Goal: Task Accomplishment & Management: Use online tool/utility

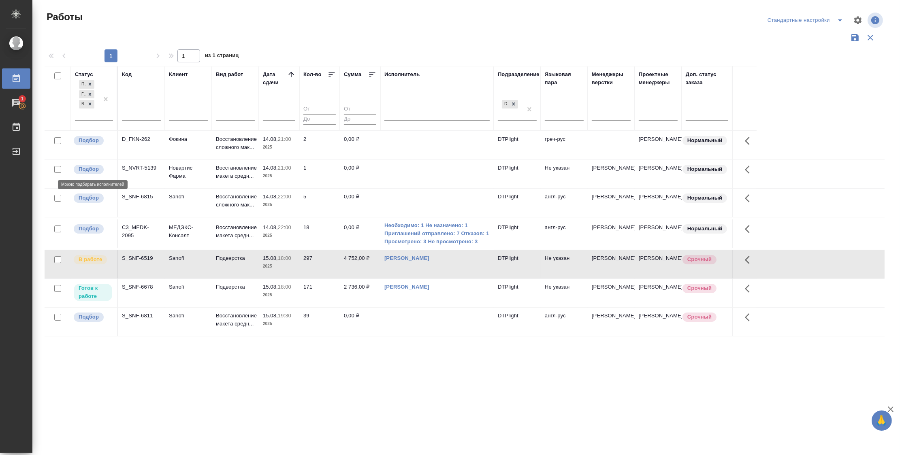
click at [89, 168] on p "Подбор" at bounding box center [89, 169] width 20 height 8
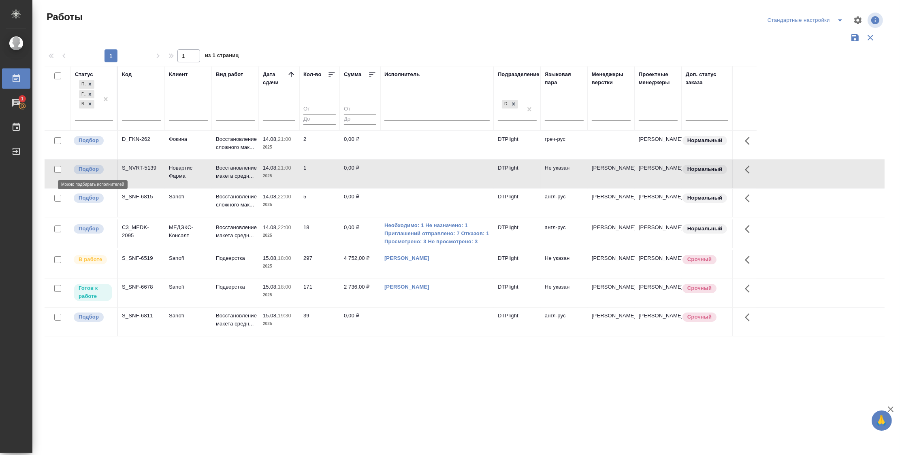
click at [89, 168] on p "Подбор" at bounding box center [89, 169] width 20 height 8
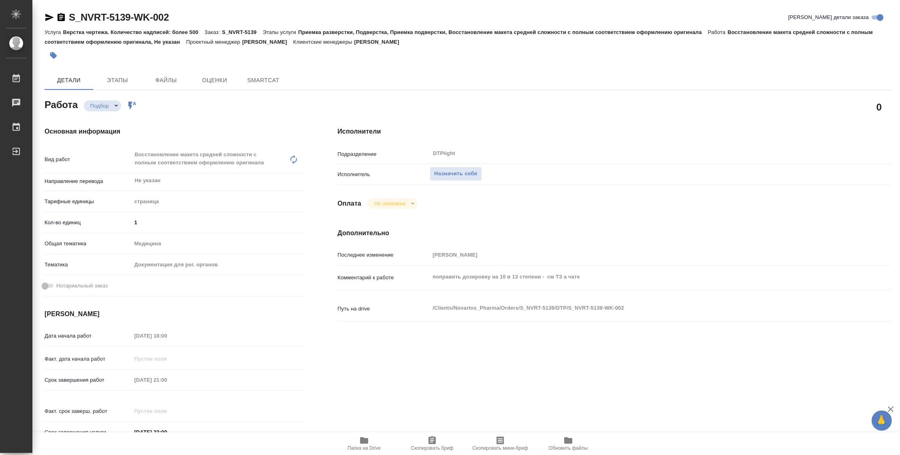
type textarea "x"
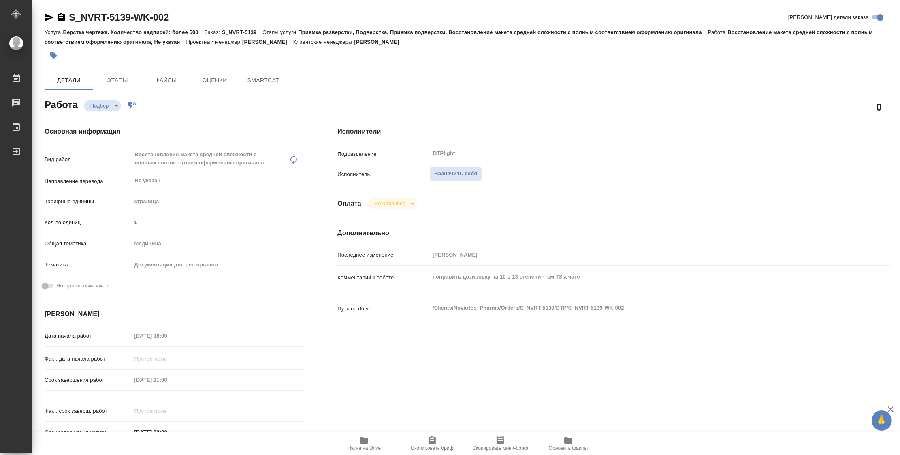
type textarea "x"
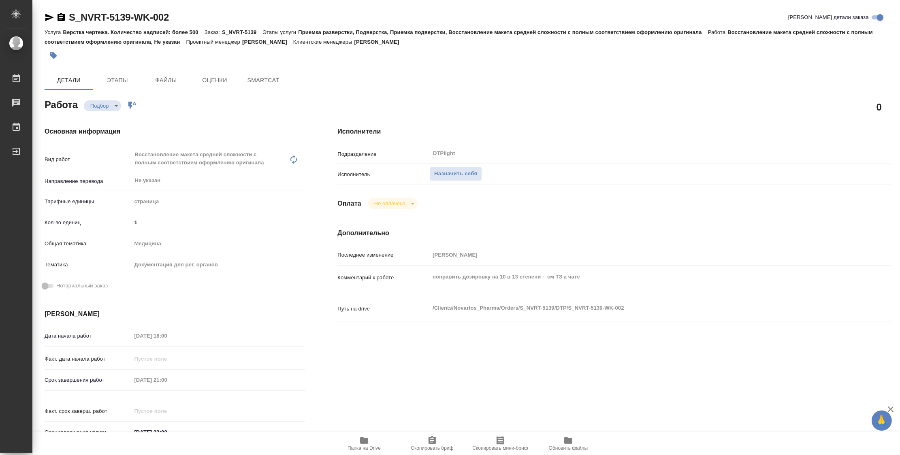
type textarea "x"
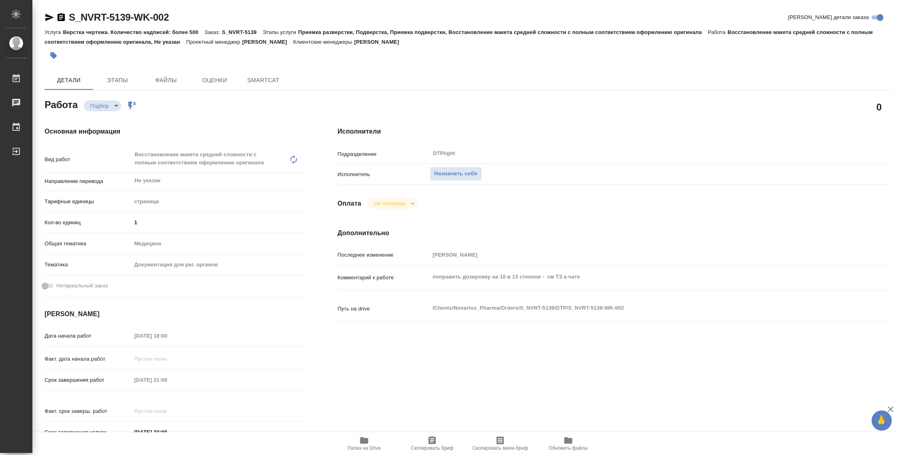
type textarea "x"
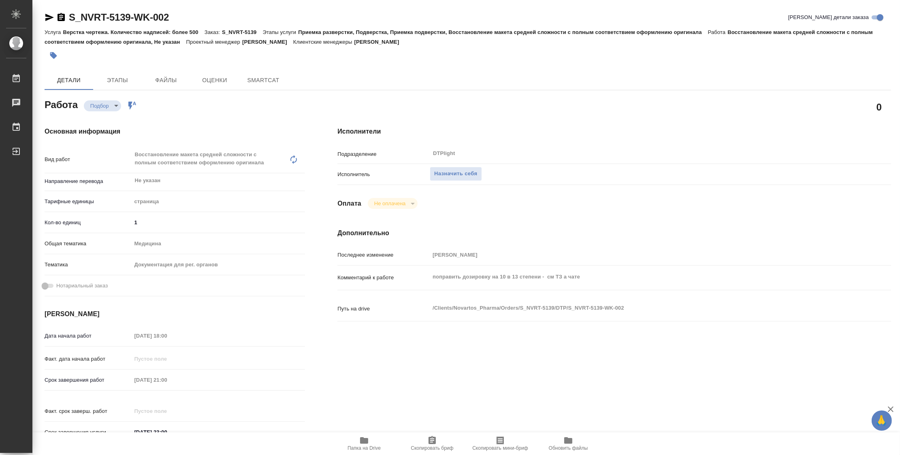
type textarea "x"
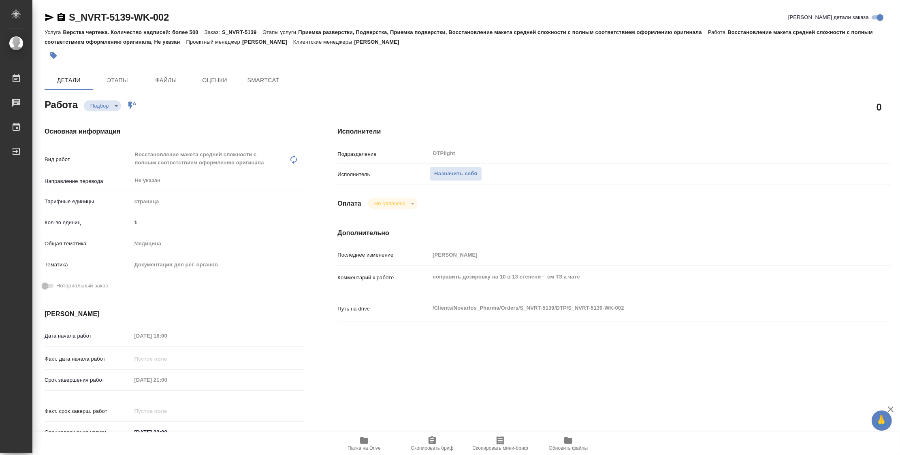
type textarea "x"
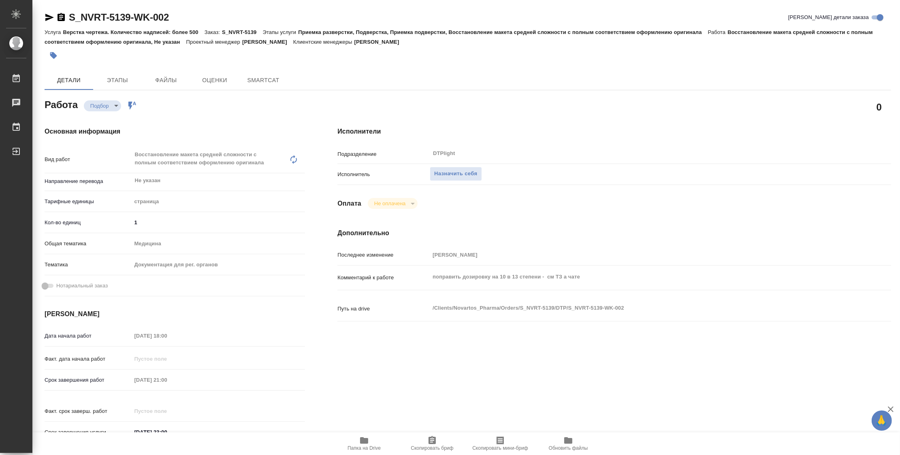
type textarea "x"
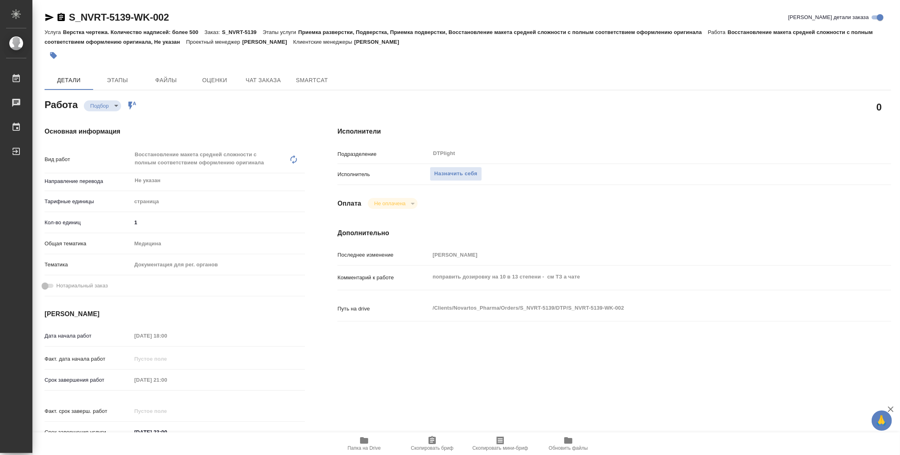
type textarea "x"
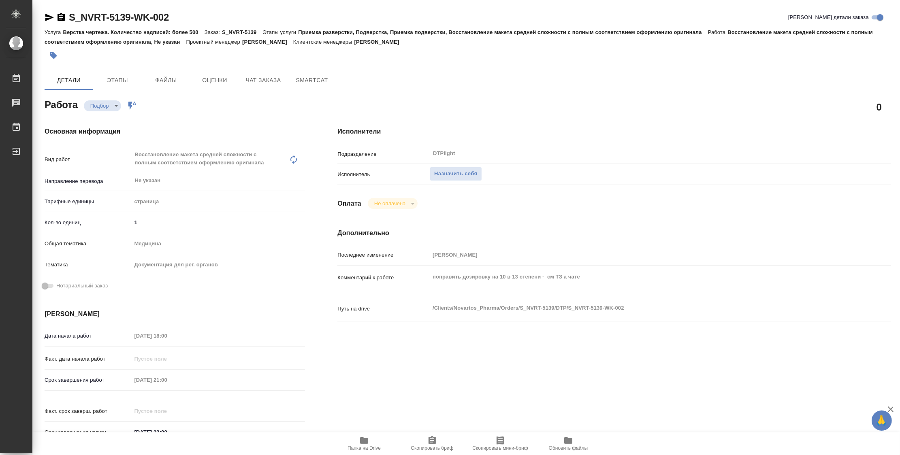
type textarea "x"
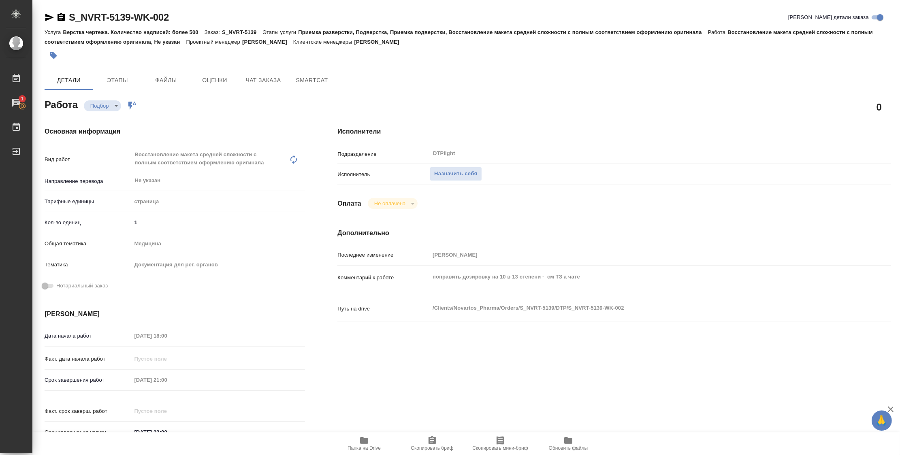
click at [363, 444] on icon "button" at bounding box center [364, 441] width 10 height 10
click at [452, 176] on span "Назначить себя" at bounding box center [455, 173] width 43 height 9
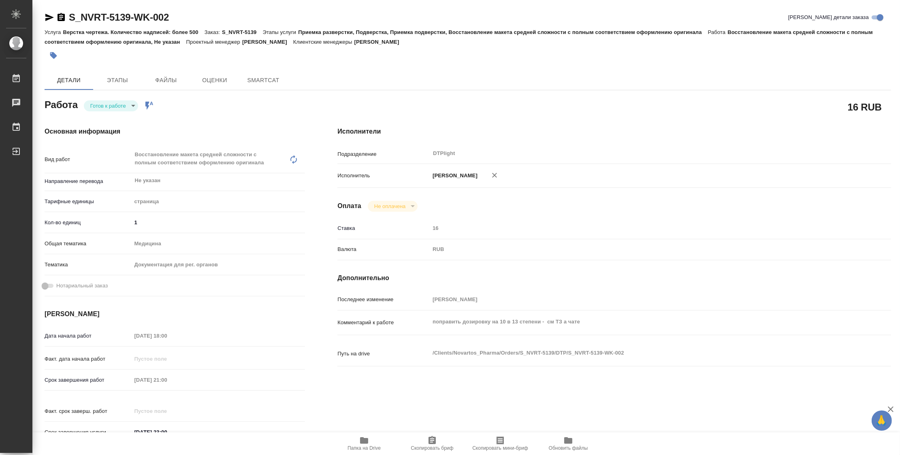
type textarea "x"
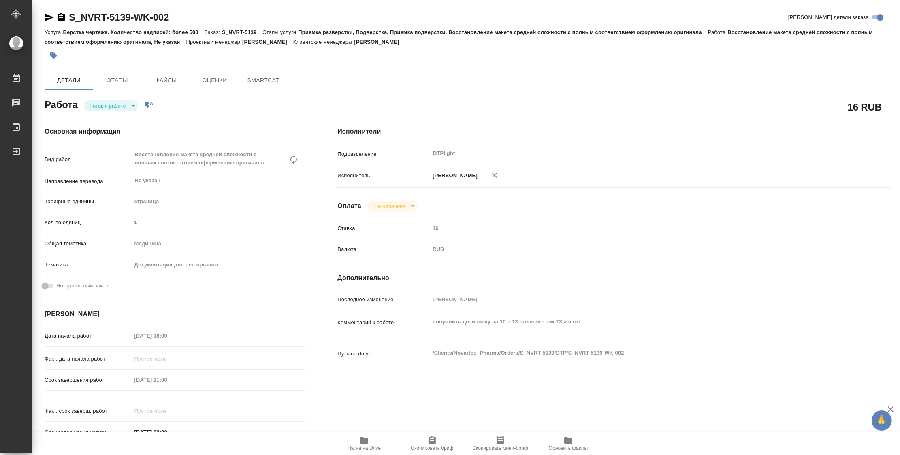
type textarea "x"
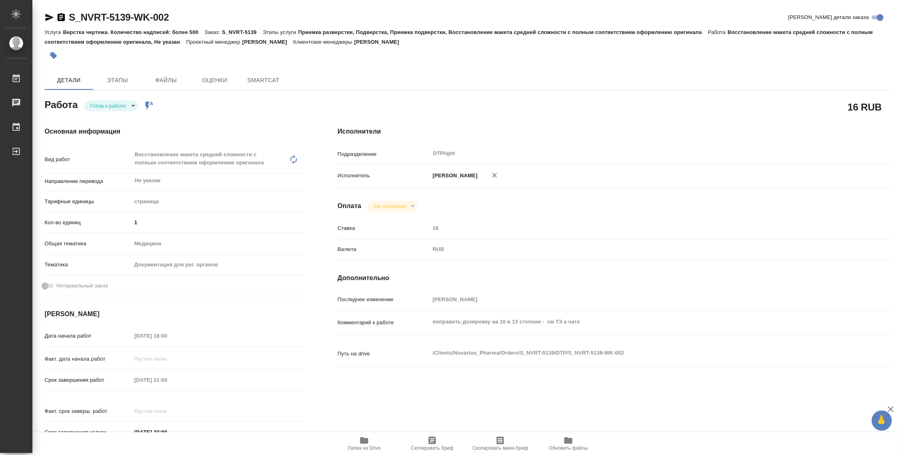
type textarea "x"
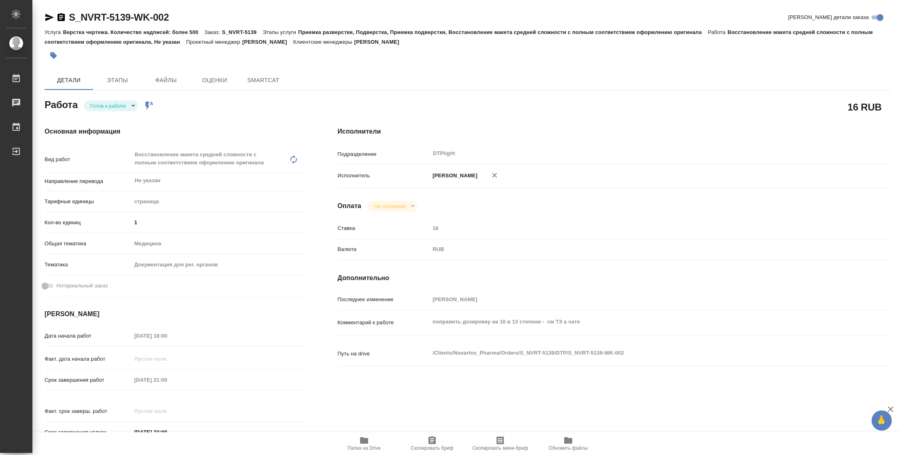
type textarea "x"
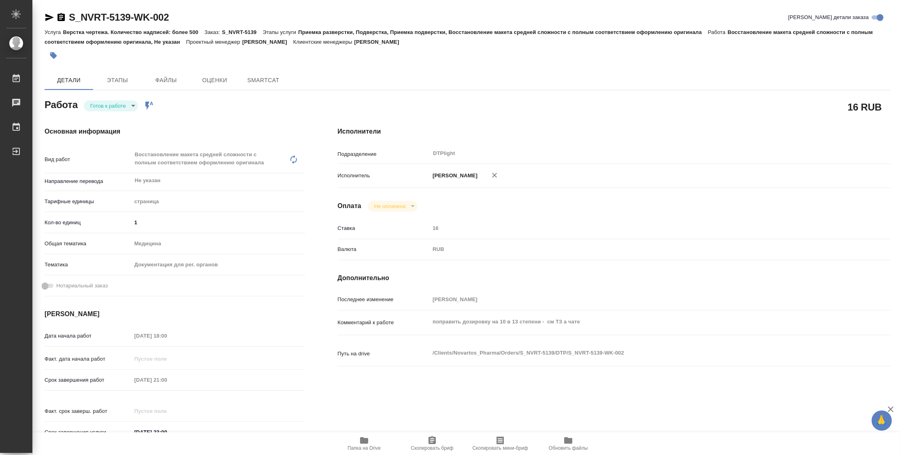
type textarea "x"
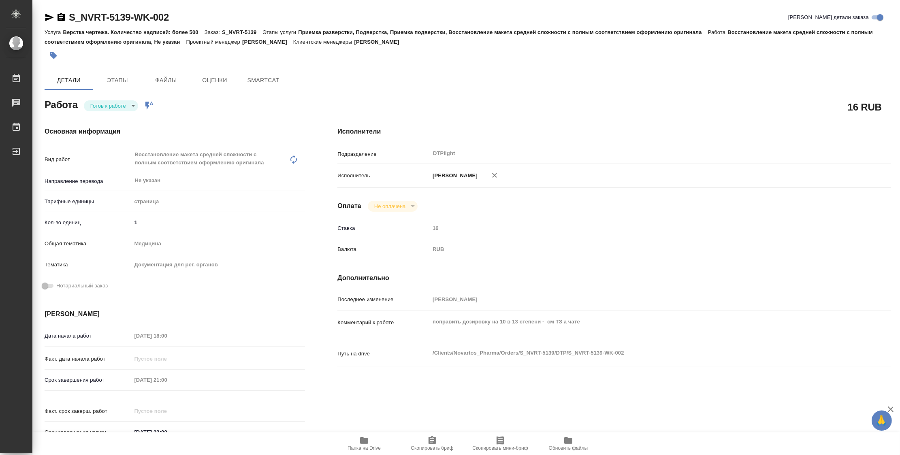
type textarea "x"
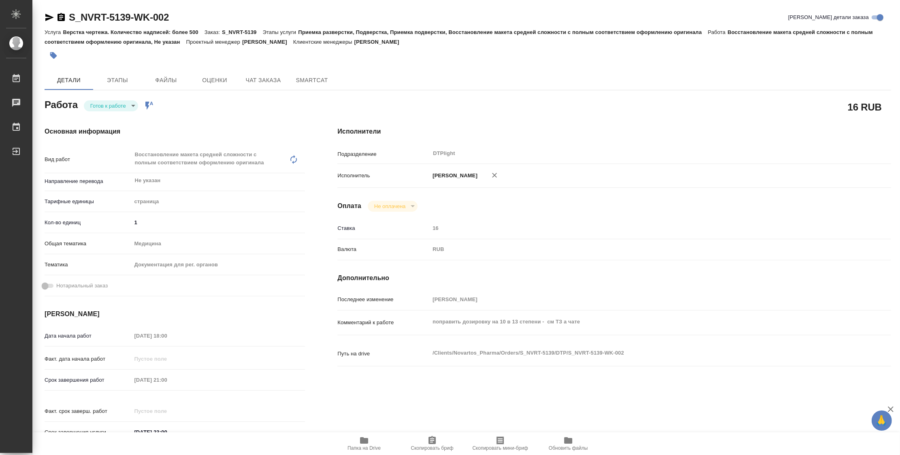
type textarea "x"
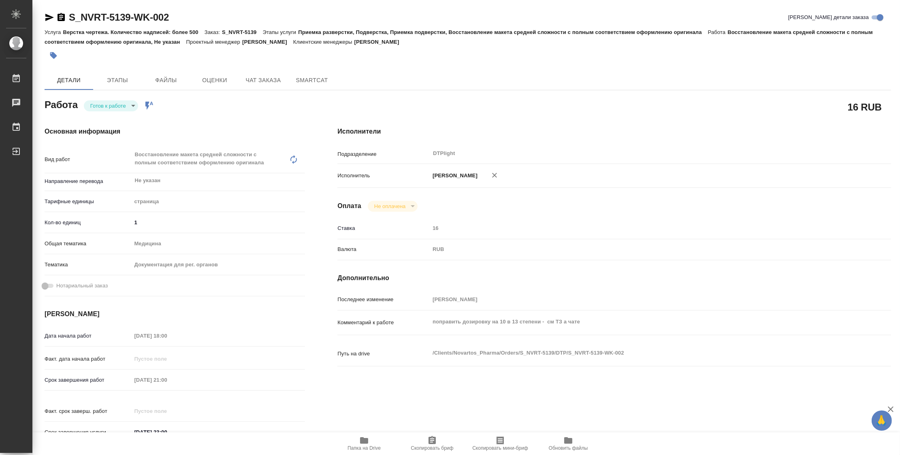
click at [125, 104] on body "🙏 .cls-1 fill:#fff; AWATERA Zubakova Viktoriya Работы Чаты График Выйти S_NVRT-…" at bounding box center [450, 227] width 900 height 455
click at [103, 105] on button "В работе" at bounding box center [103, 105] width 27 height 9
type textarea "x"
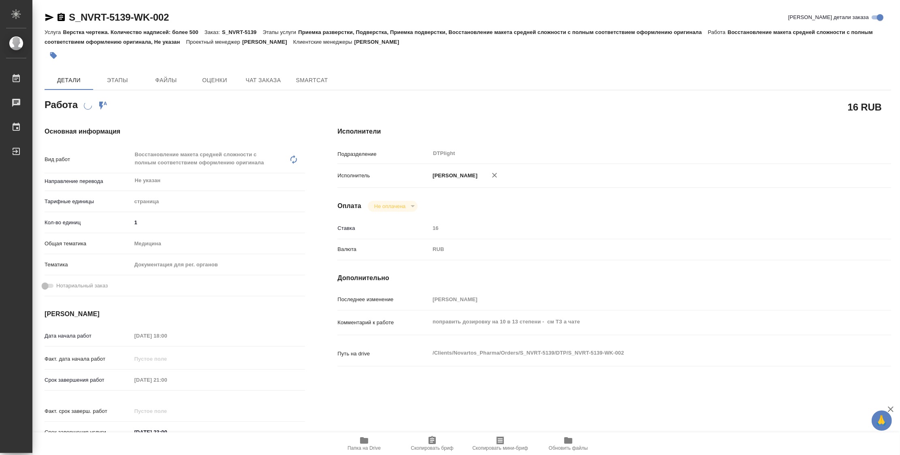
type textarea "x"
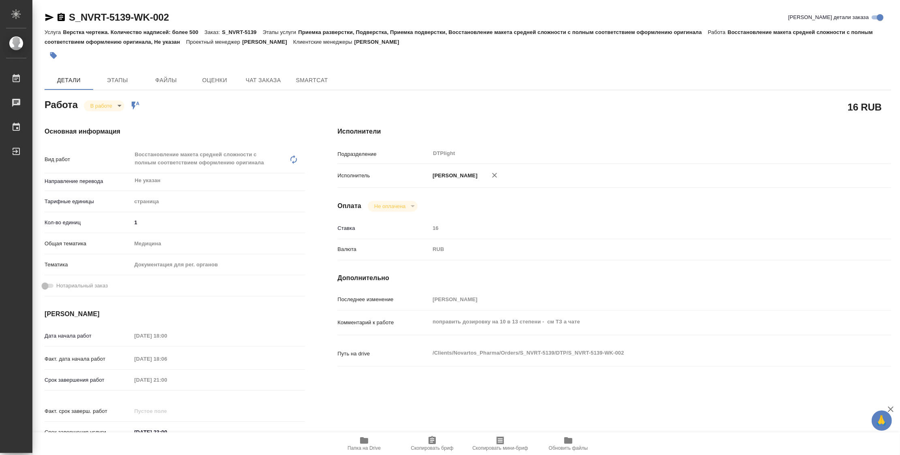
type textarea "x"
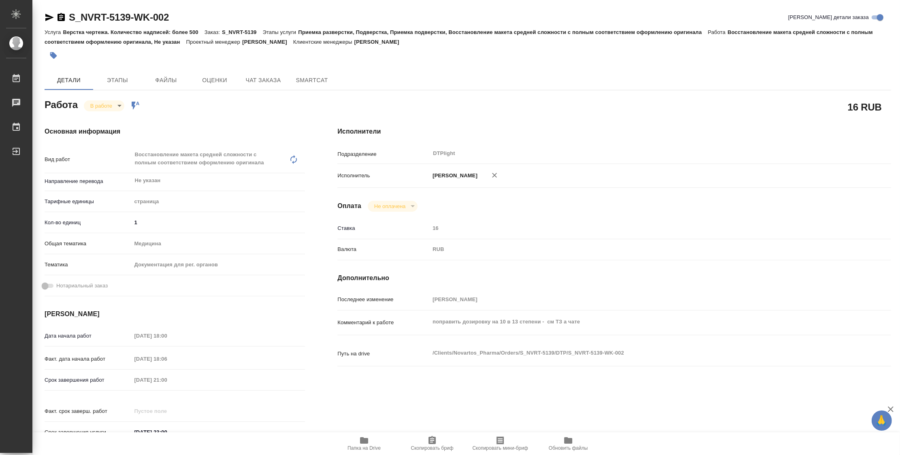
type textarea "x"
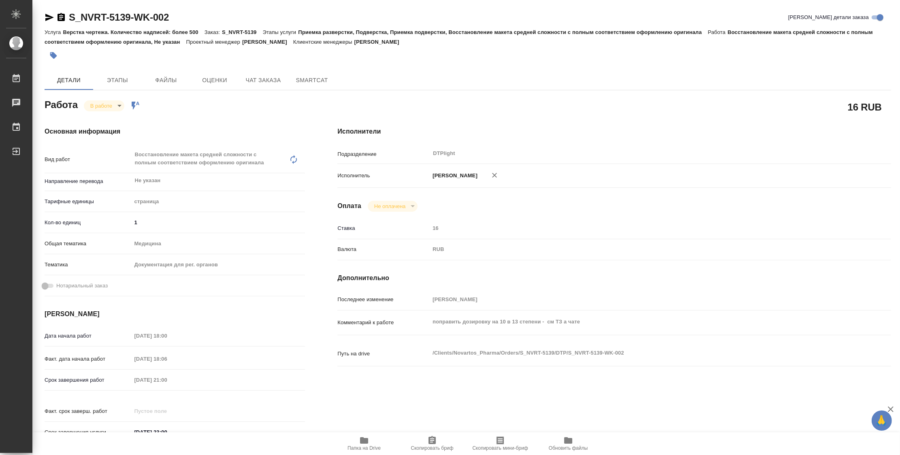
type textarea "x"
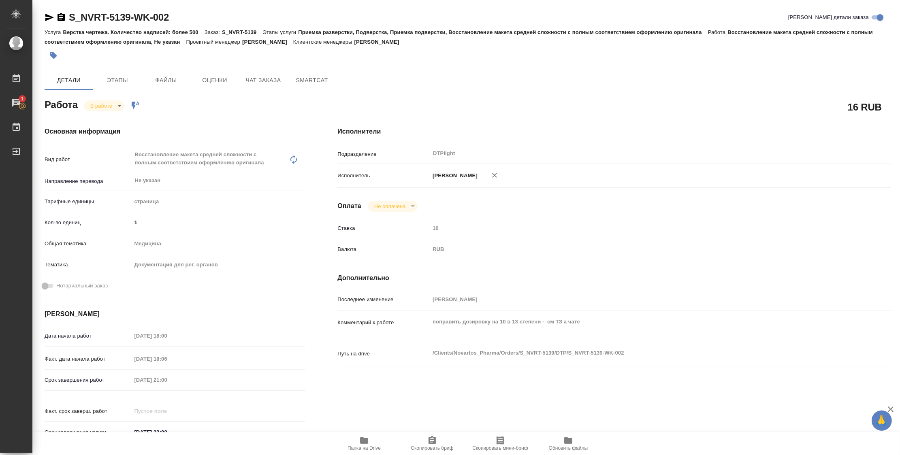
type textarea "x"
drag, startPoint x: 154, startPoint y: 19, endPoint x: 60, endPoint y: 23, distance: 94.0
click at [60, 23] on div "S_NVRT-5139-WK-002 Кратко детали заказа" at bounding box center [468, 17] width 846 height 13
copy link "S_NVRT-5139-WK-002"
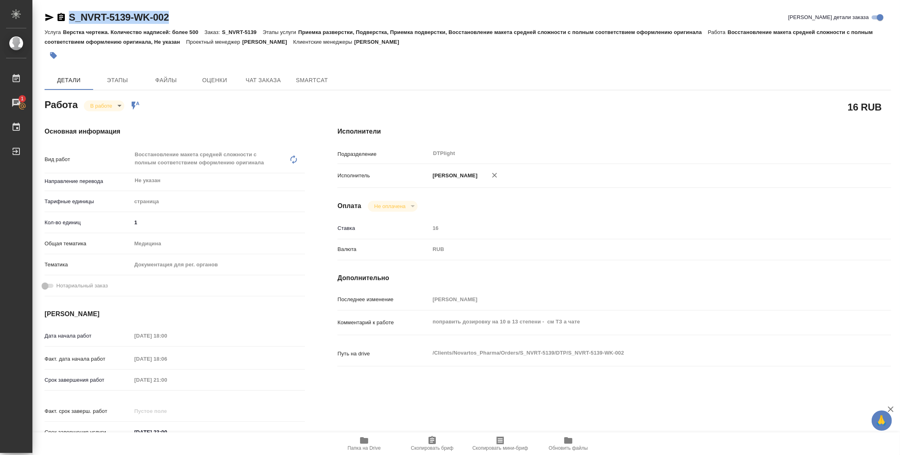
copy link "S_NVRT-5139-WK-002"
click at [369, 443] on span "Папка на Drive" at bounding box center [364, 443] width 58 height 15
